Goal: Task Accomplishment & Management: Manage account settings

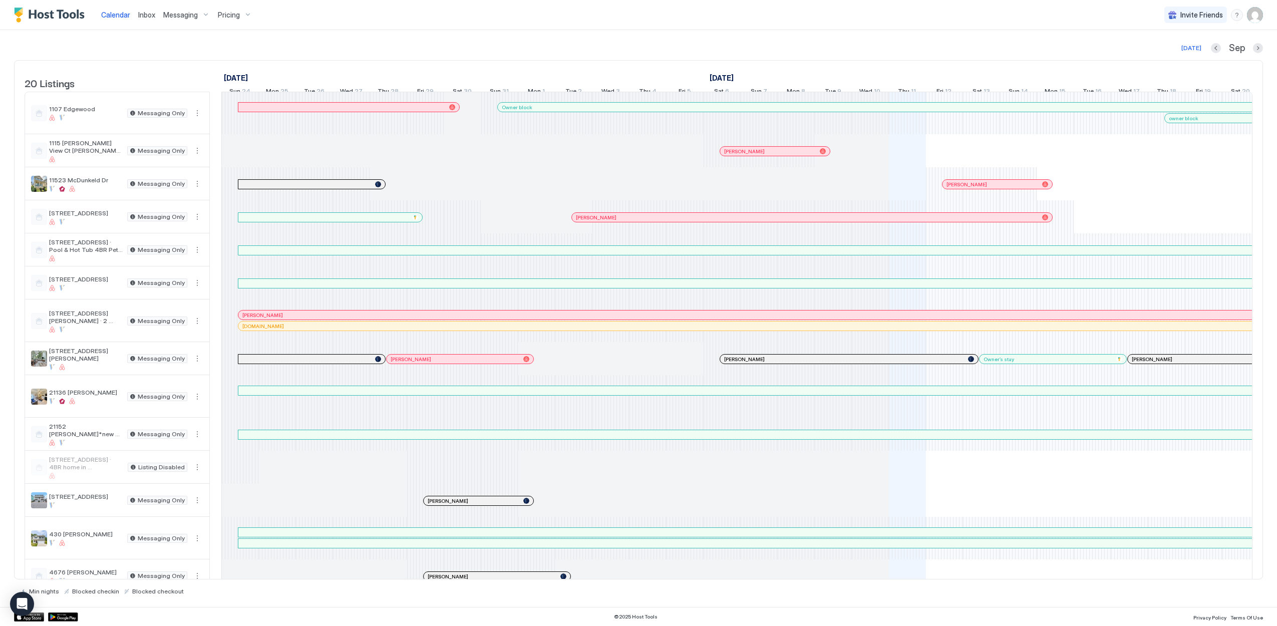
scroll to position [0, 556]
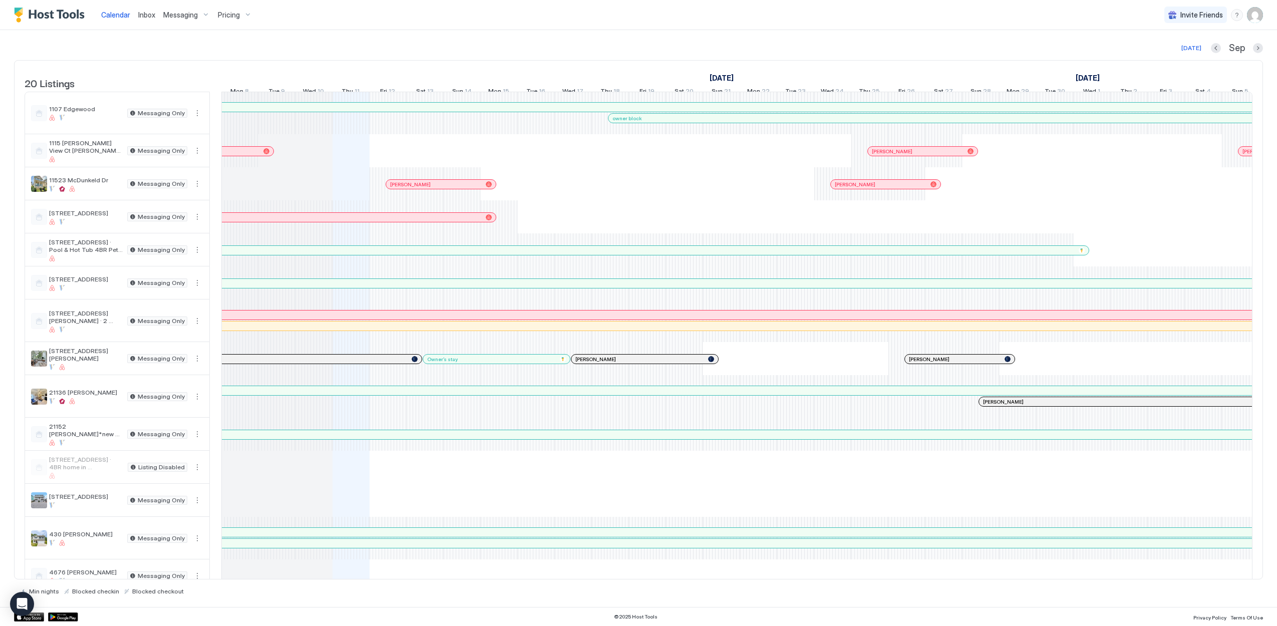
click at [120, 13] on span "Calendar" at bounding box center [115, 15] width 29 height 9
click at [291, 288] on div at bounding box center [884, 283] width 2404 height 9
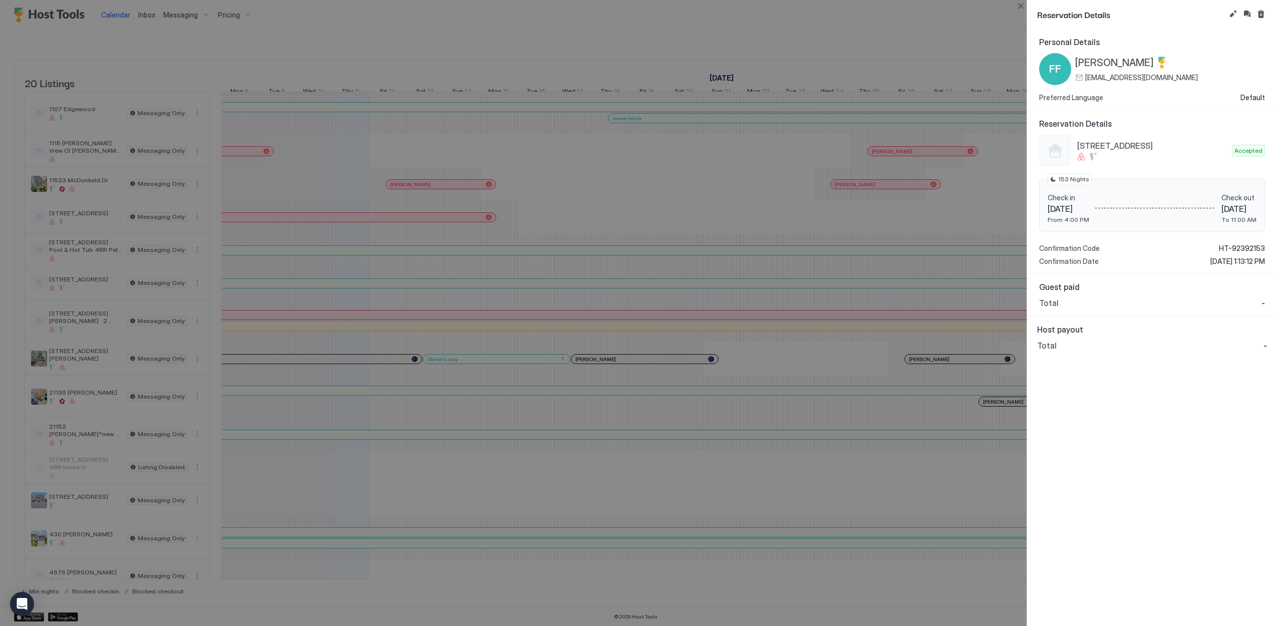
click at [739, 40] on div at bounding box center [638, 313] width 1277 height 626
click at [587, 22] on div at bounding box center [638, 313] width 1277 height 626
click at [1023, 10] on button "Close" at bounding box center [1021, 6] width 12 height 12
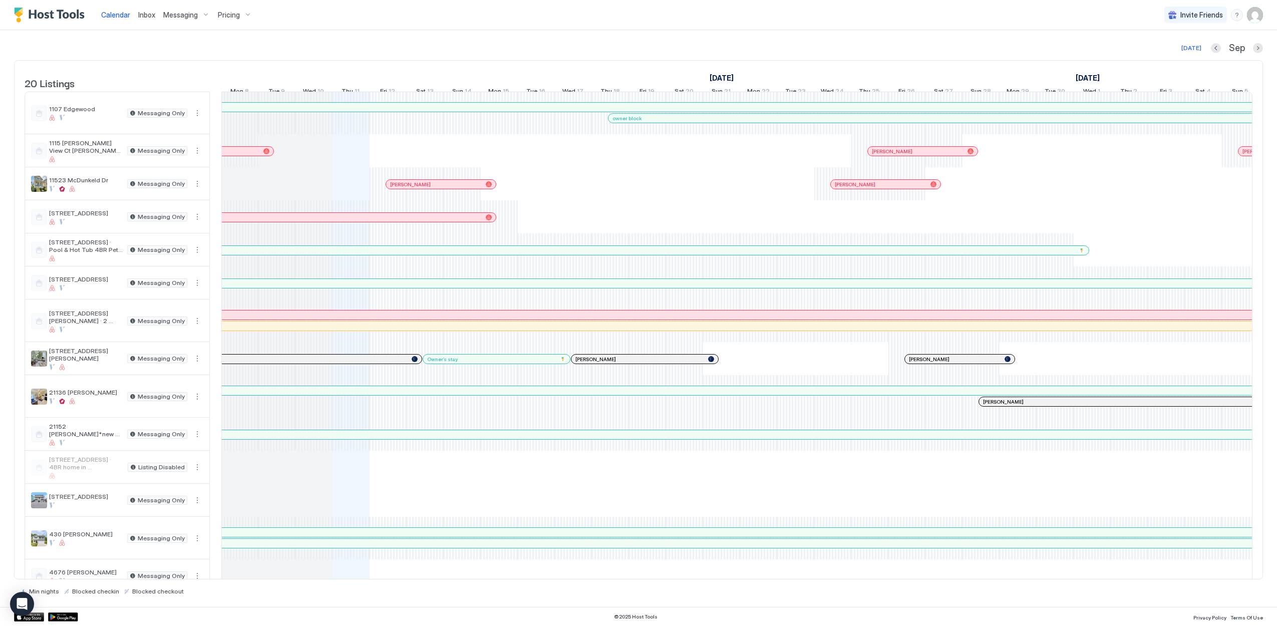
click at [322, 288] on div at bounding box center [884, 283] width 2404 height 9
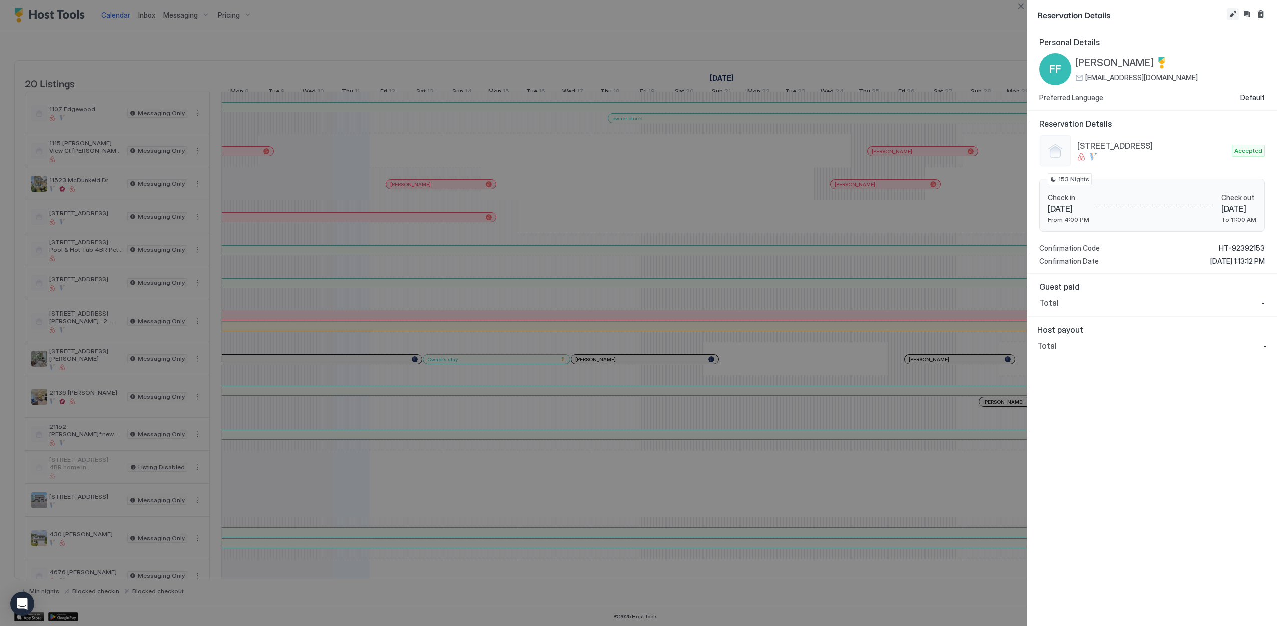
click at [1230, 13] on button "Edit reservation" at bounding box center [1233, 14] width 12 height 12
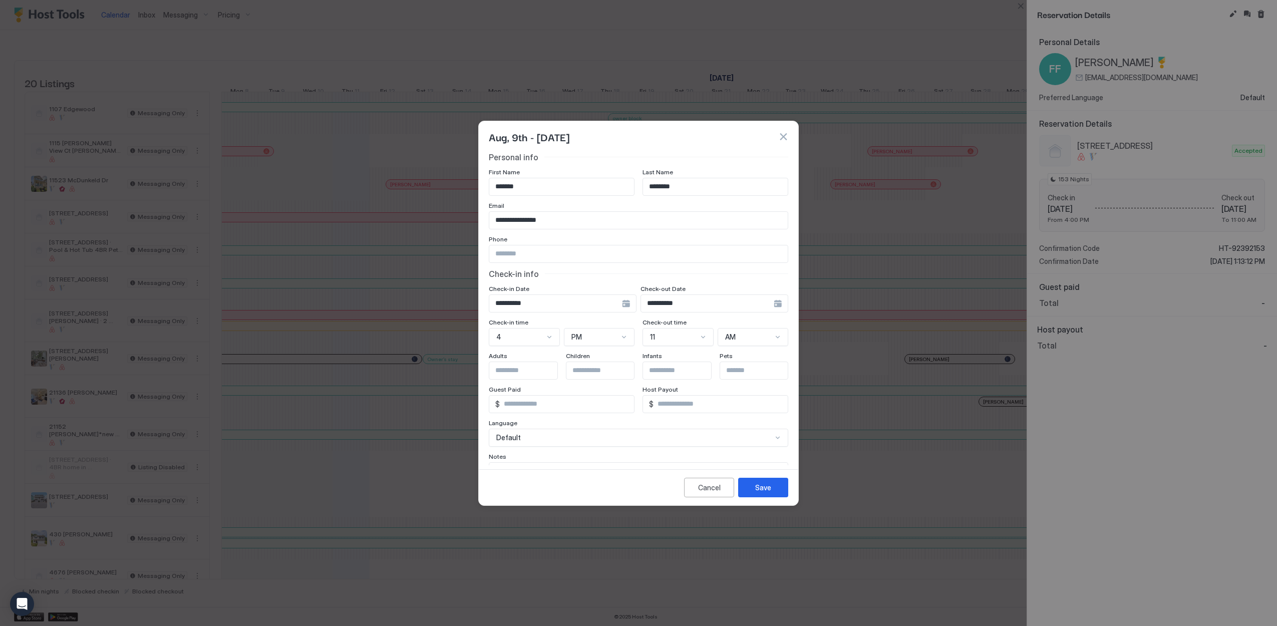
click at [776, 301] on div "**********" at bounding box center [714, 303] width 148 height 18
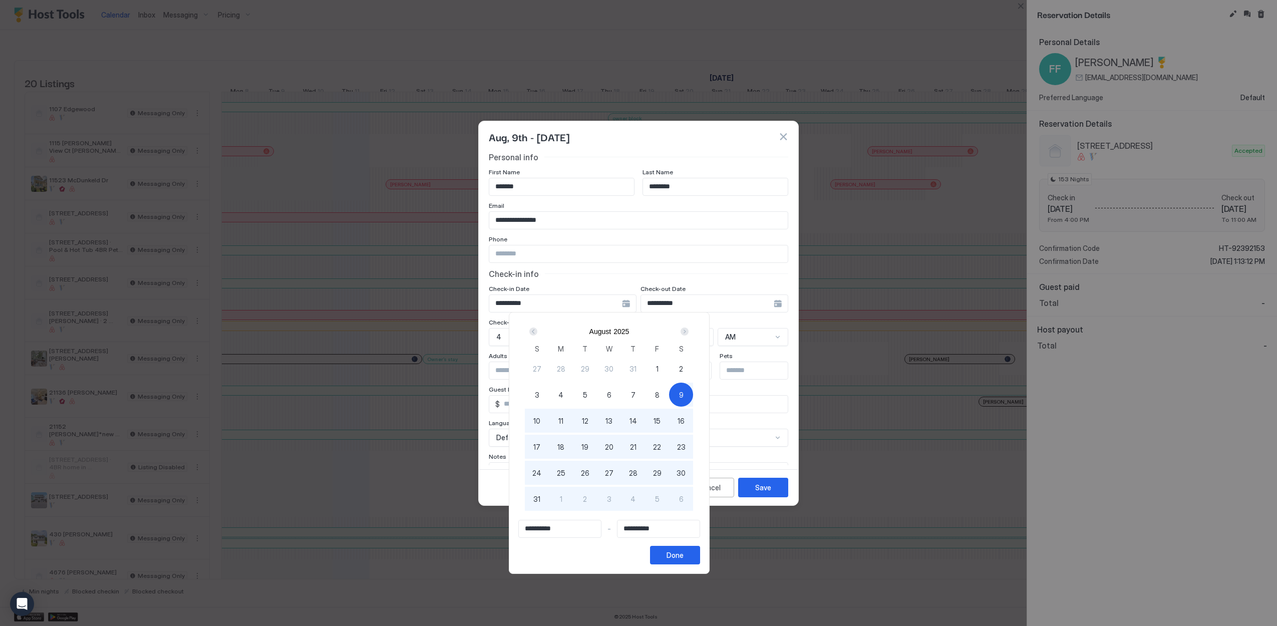
click at [693, 393] on div "9" at bounding box center [681, 395] width 24 height 24
click at [689, 331] on div "Next" at bounding box center [685, 332] width 8 height 8
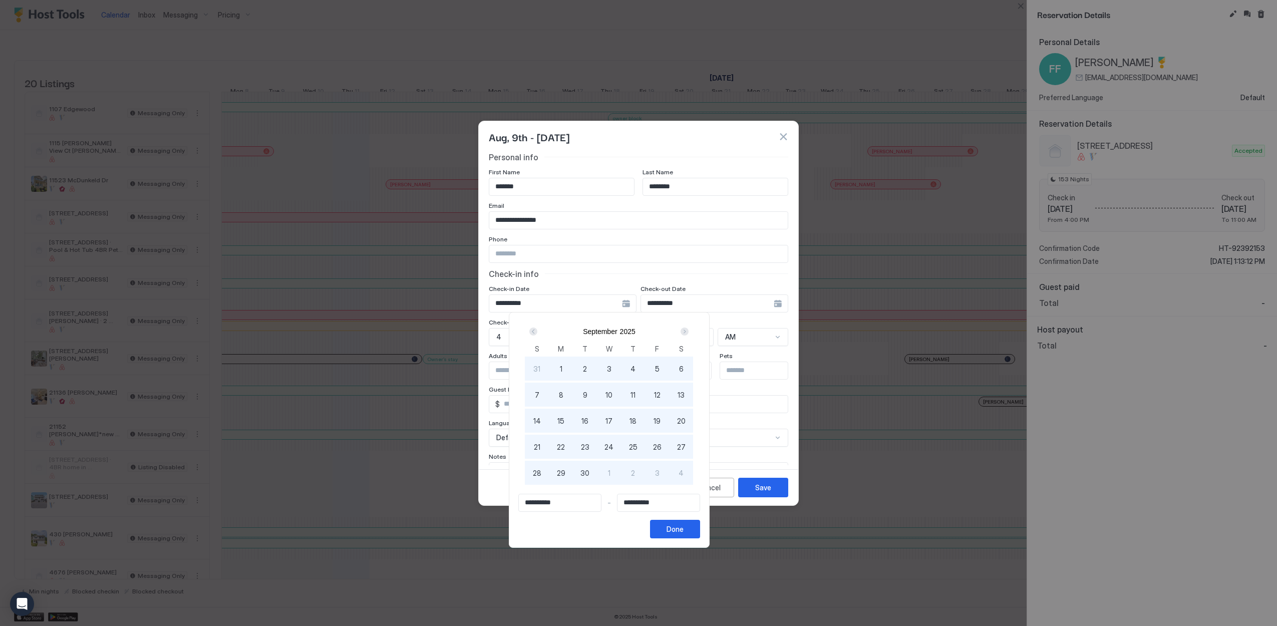
click at [689, 331] on div "Next" at bounding box center [685, 332] width 8 height 8
click at [635, 396] on span "9" at bounding box center [633, 395] width 5 height 11
type input "**********"
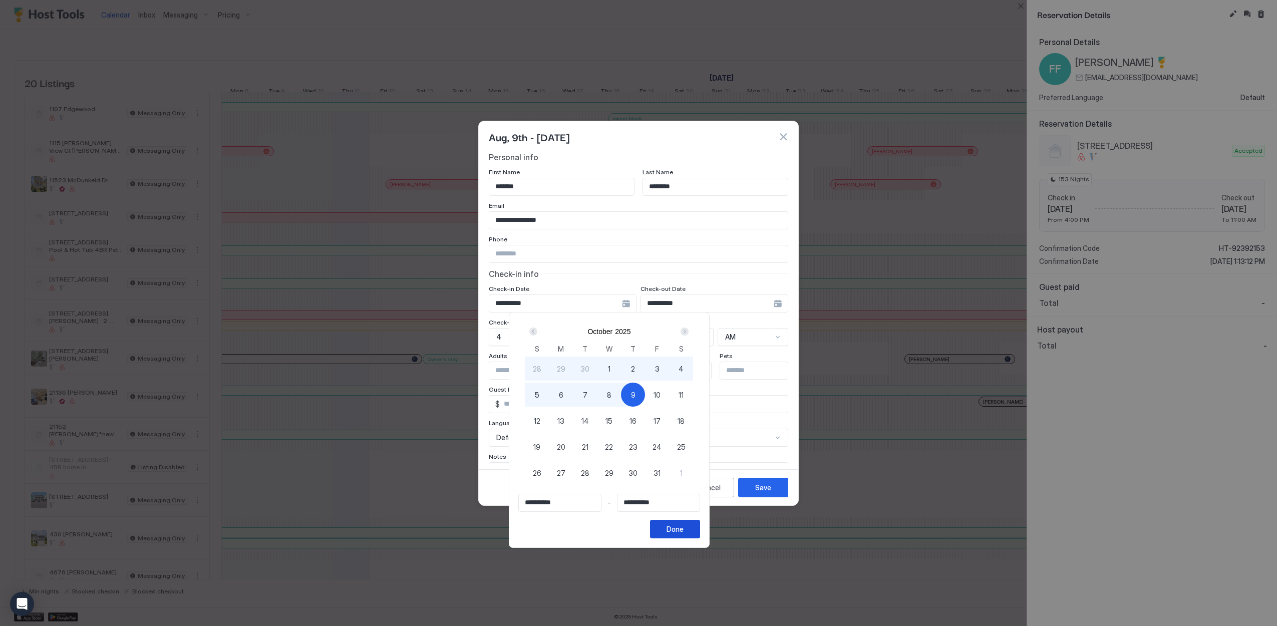
click at [684, 531] on div "Done" at bounding box center [675, 529] width 17 height 11
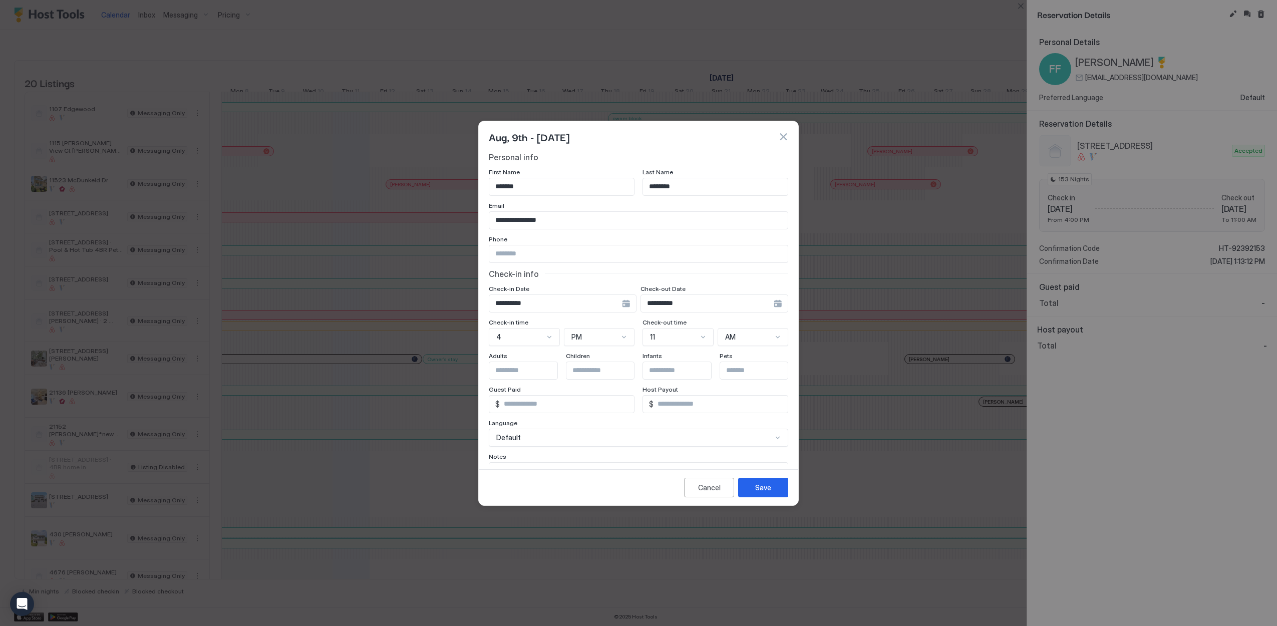
scroll to position [10, 0]
click at [768, 488] on div "Save" at bounding box center [763, 487] width 16 height 11
